Goal: Find specific page/section: Find specific page/section

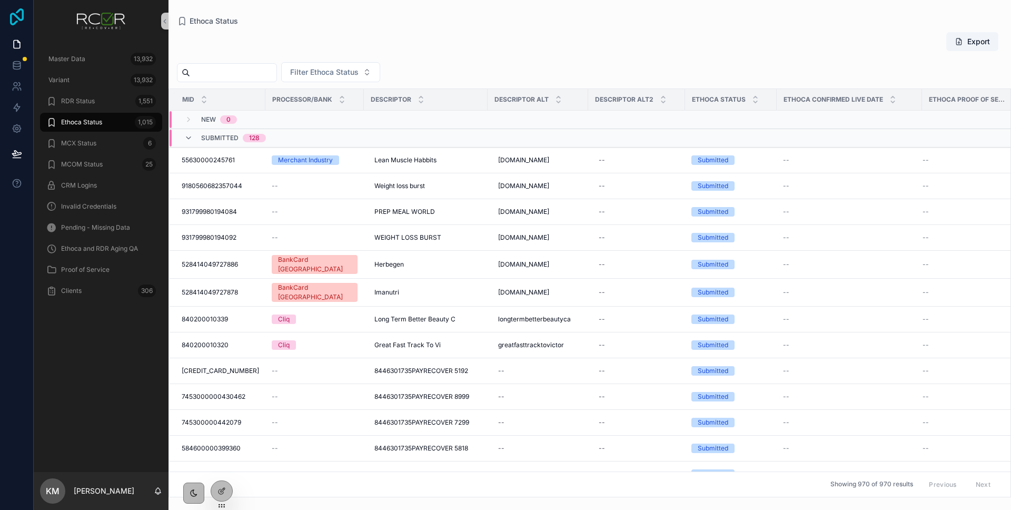
click at [19, 14] on icon at bounding box center [16, 16] width 21 height 17
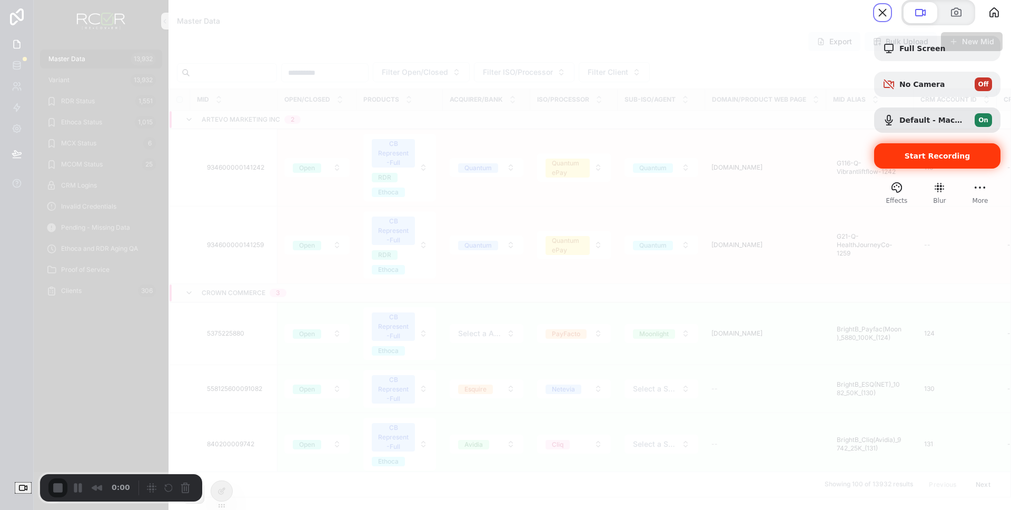
click at [906, 160] on span "Start Recording" at bounding box center [938, 156] width 66 height 8
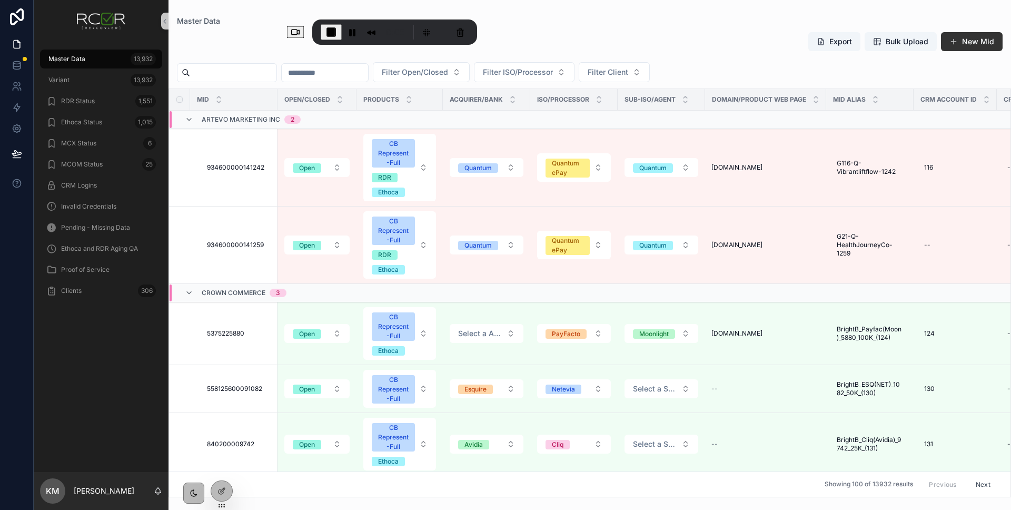
drag, startPoint x: 54, startPoint y: 476, endPoint x: 318, endPoint y: 20, distance: 526.6
click at [327, 20] on div "0:05" at bounding box center [394, 31] width 165 height 25
click at [223, 467] on icon at bounding box center [222, 468] width 8 height 8
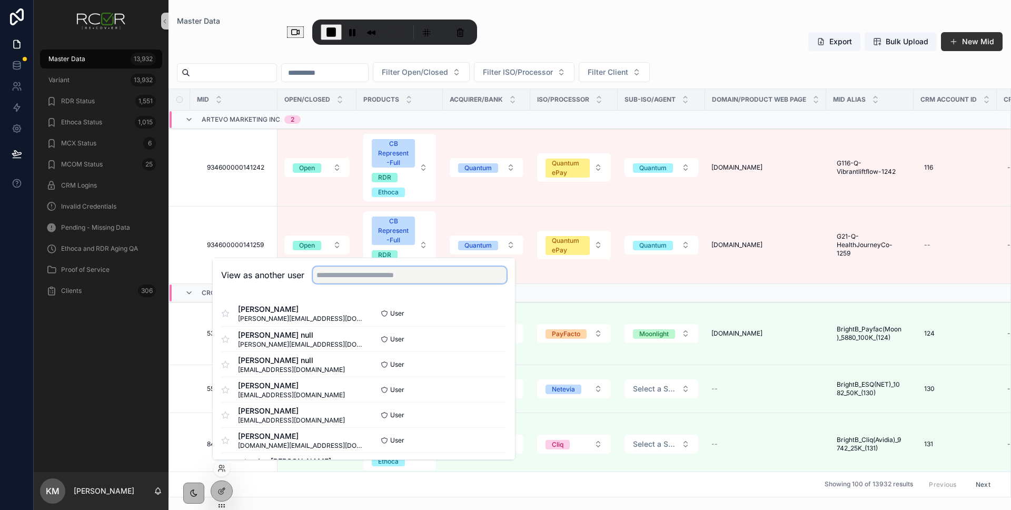
click at [339, 277] on input "text" at bounding box center [410, 275] width 194 height 17
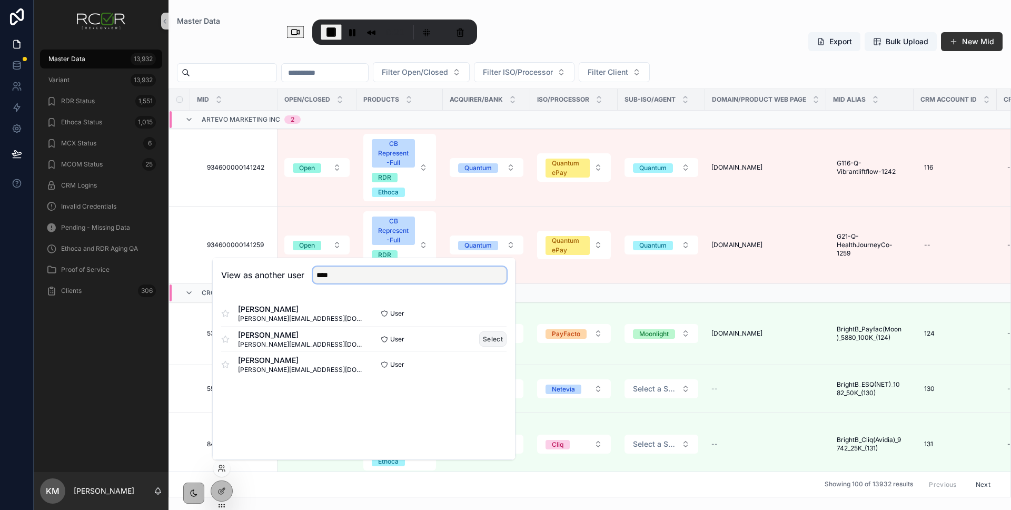
type input "****"
click at [495, 341] on button "Select" at bounding box center [492, 338] width 27 height 15
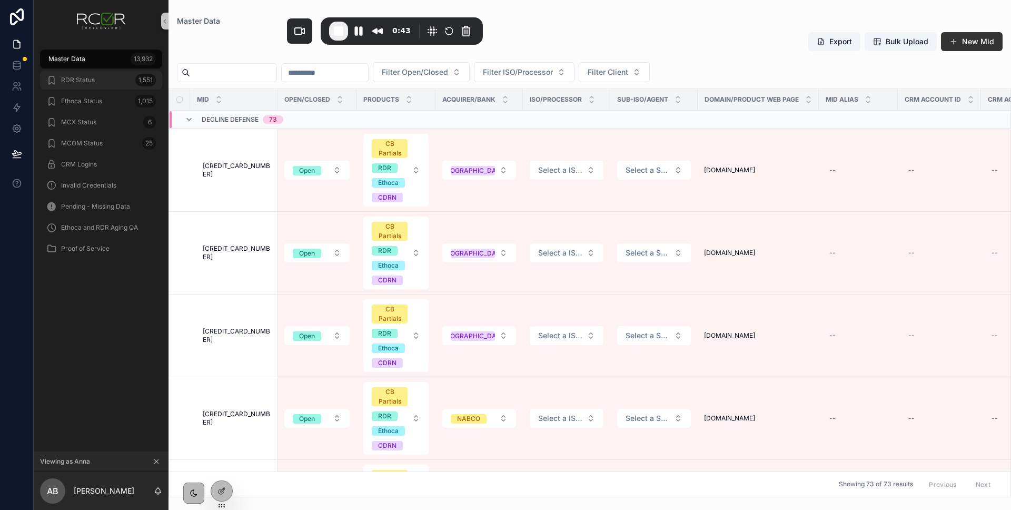
click at [73, 80] on span "RDR Status" at bounding box center [78, 80] width 34 height 8
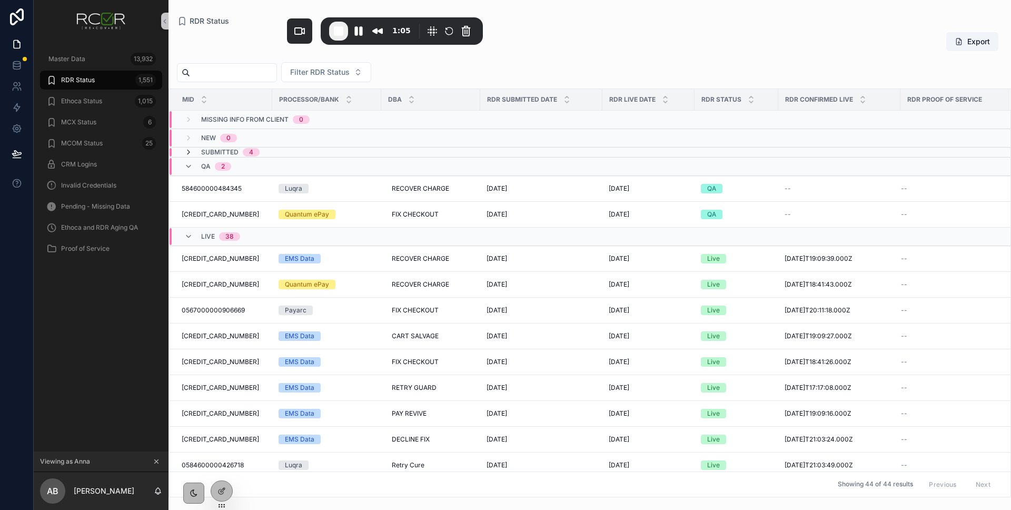
click at [189, 151] on icon "scrollable content" at bounding box center [188, 152] width 8 height 8
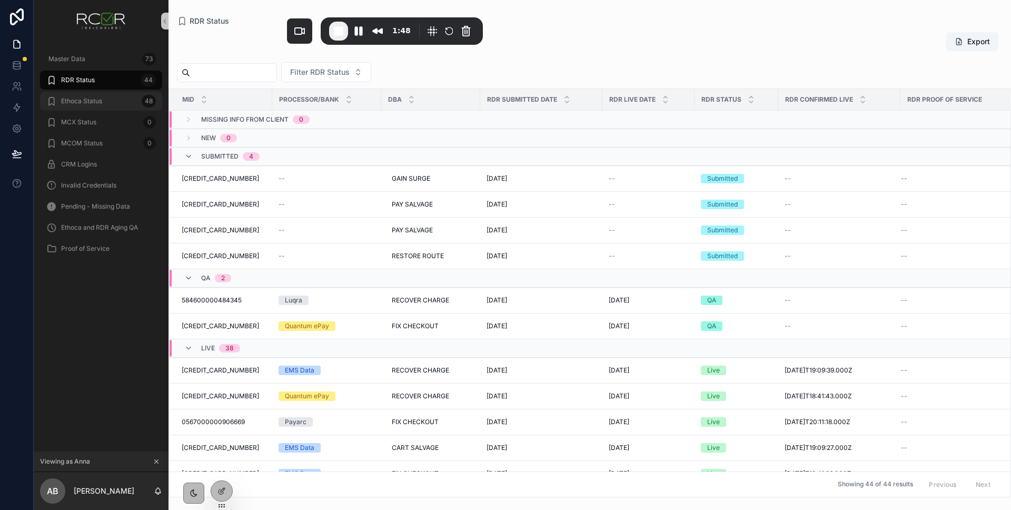
click at [96, 104] on span "Ethoca Status" at bounding box center [81, 101] width 41 height 8
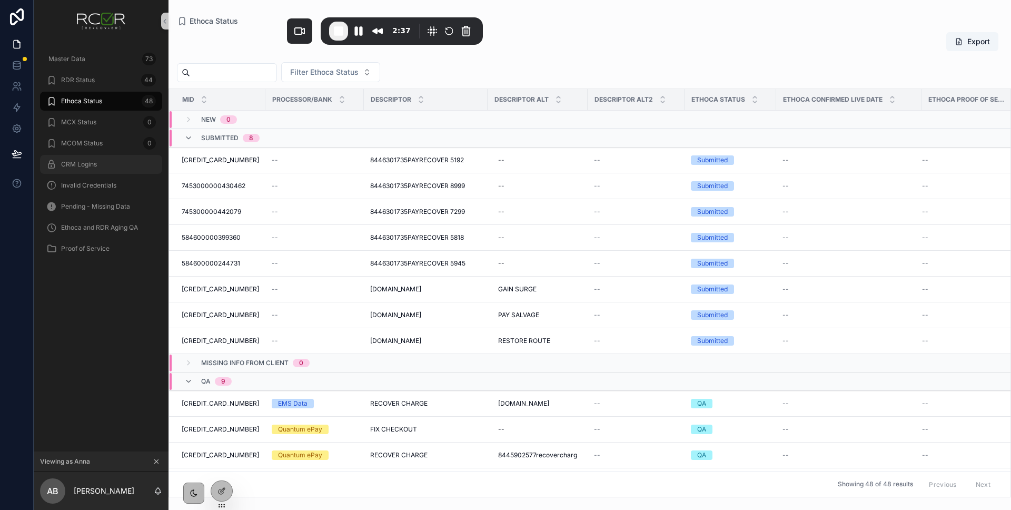
click at [115, 168] on div "CRM Logins" at bounding box center [101, 164] width 110 height 17
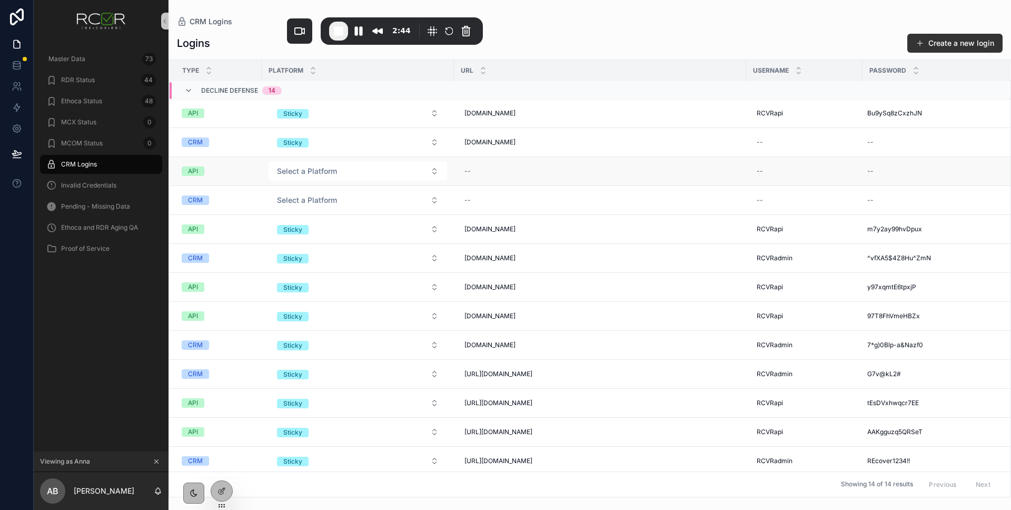
scroll to position [1, 0]
click at [111, 182] on span "Invalid Credentials" at bounding box center [88, 185] width 55 height 8
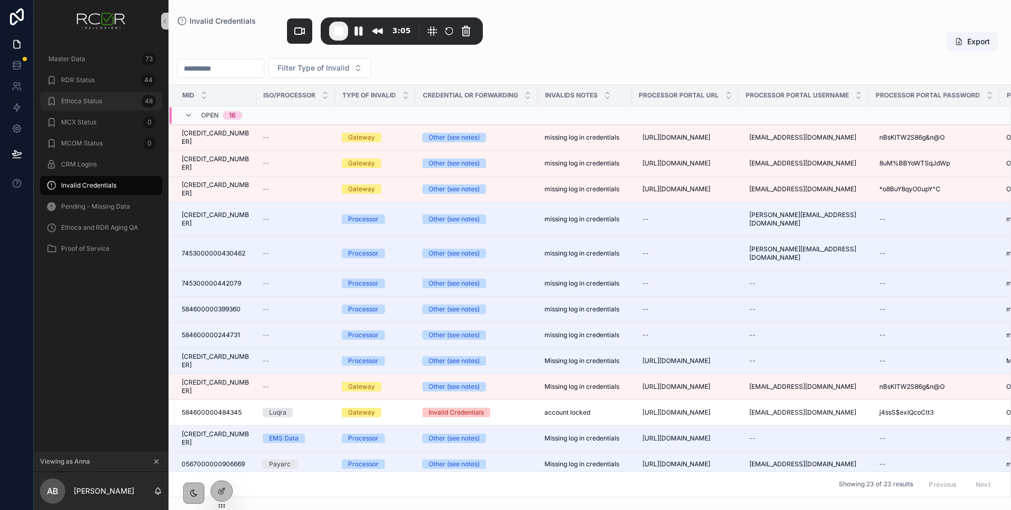
click at [106, 101] on div "Ethoca Status 48" at bounding box center [101, 101] width 110 height 17
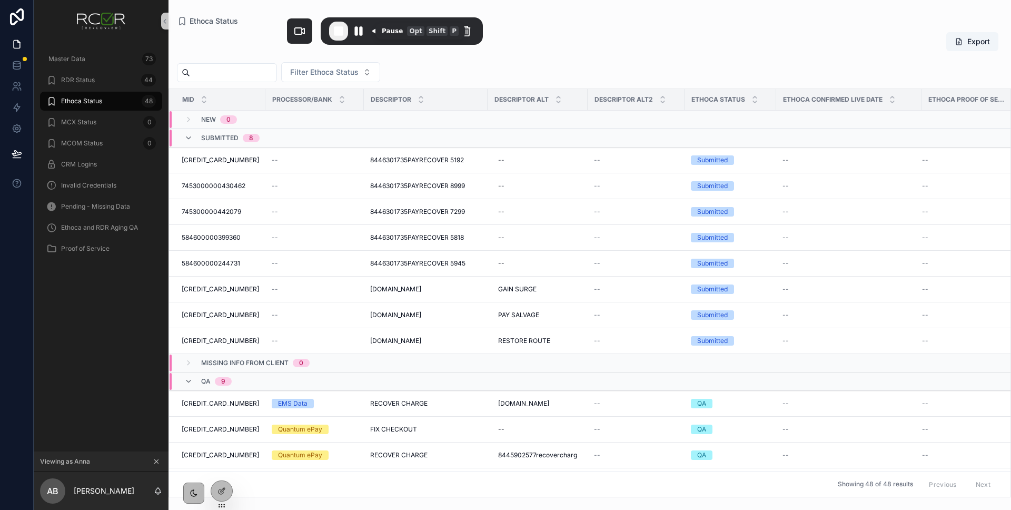
click at [340, 32] on span "End Recording" at bounding box center [338, 31] width 13 height 13
